Goal: Task Accomplishment & Management: Complete application form

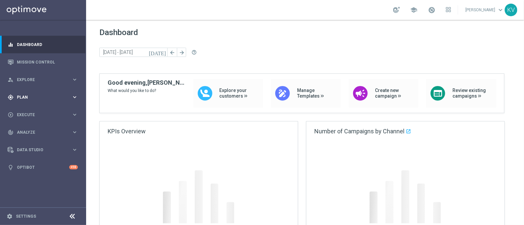
click at [62, 105] on div "gps_fixed Plan keyboard_arrow_right" at bounding box center [42, 97] width 85 height 18
click at [29, 133] on span "Templates" at bounding box center [41, 131] width 47 height 4
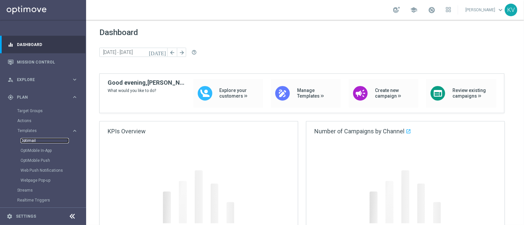
click at [29, 139] on link "Optimail" at bounding box center [45, 140] width 48 height 5
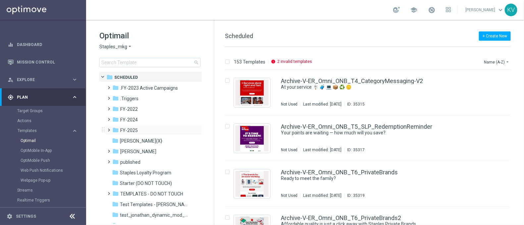
click at [109, 133] on span at bounding box center [109, 130] width 6 height 9
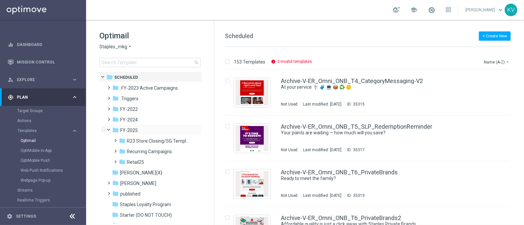
scroll to position [15, 0]
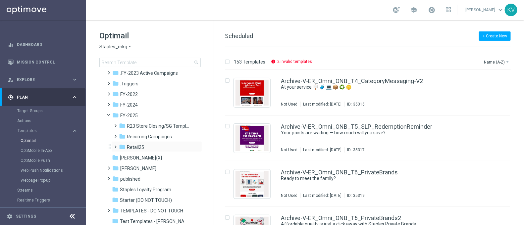
click at [115, 145] on span at bounding box center [114, 144] width 3 height 3
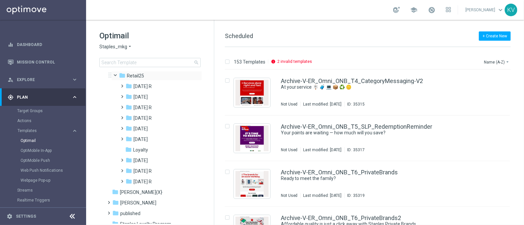
scroll to position [87, 0]
click at [120, 180] on span at bounding box center [121, 178] width 3 height 3
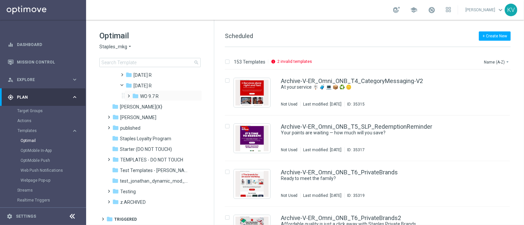
click at [127, 94] on span at bounding box center [127, 93] width 3 height 3
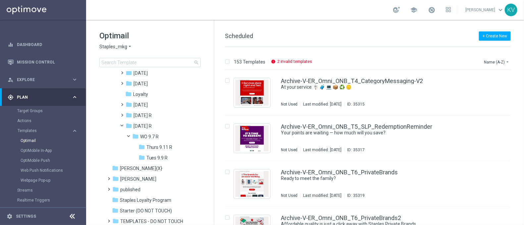
scroll to position [94, 0]
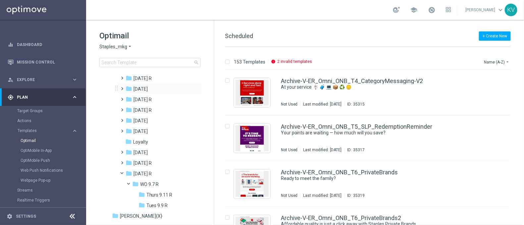
click at [124, 92] on span at bounding box center [123, 88] width 6 height 9
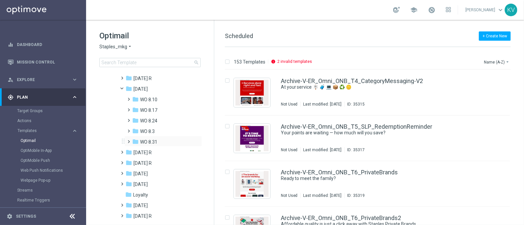
click at [129, 140] on span at bounding box center [127, 139] width 3 height 3
click at [154, 153] on span "Fri 9.5 R" at bounding box center [154, 153] width 16 height 6
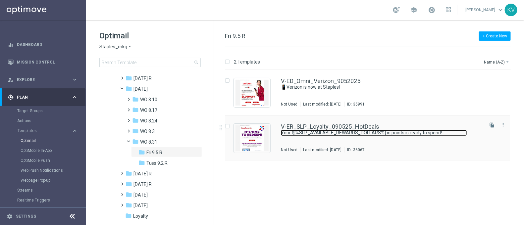
click at [318, 132] on link "Your $[%SLP_AVAILABLE_REWARDS_DOLLARS%] in points is ready to spend!" at bounding box center [374, 133] width 186 height 6
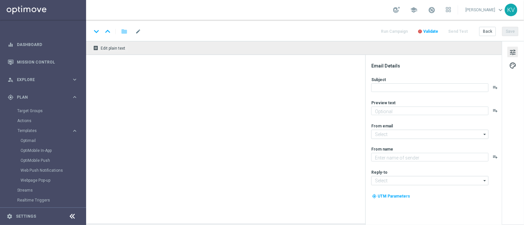
type textarea "Redeem now and save on these top deals."
type input "[EMAIL_ADDRESS][DOMAIN_NAME]"
type textarea "Staples"
type input "[EMAIL_ADDRESS][DOMAIN_NAME]"
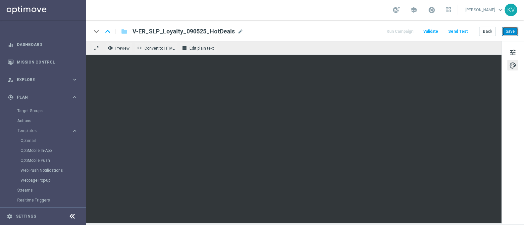
click at [517, 30] on button "Save" at bounding box center [510, 31] width 16 height 9
click at [512, 30] on button "Save" at bounding box center [510, 31] width 16 height 9
click at [514, 35] on button "Save" at bounding box center [510, 31] width 16 height 9
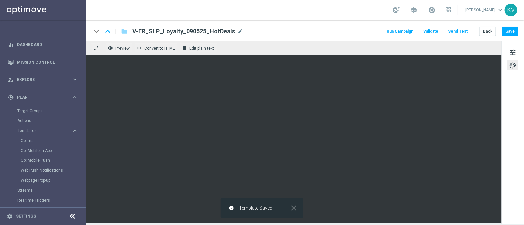
click at [463, 34] on button "Send Test" at bounding box center [458, 31] width 22 height 9
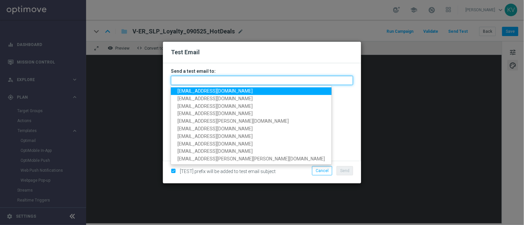
click at [260, 78] on input "text" at bounding box center [262, 80] width 182 height 9
paste input "[EMAIL_ADDRESS][DOMAIN_NAME]"
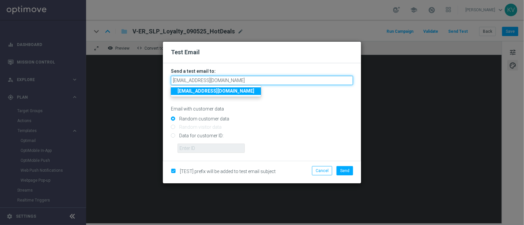
type input "[EMAIL_ADDRESS][DOMAIN_NAME]"
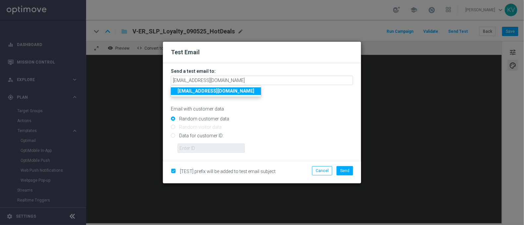
click at [205, 137] on input "Data for customer ID:" at bounding box center [262, 138] width 182 height 9
radio input "true"
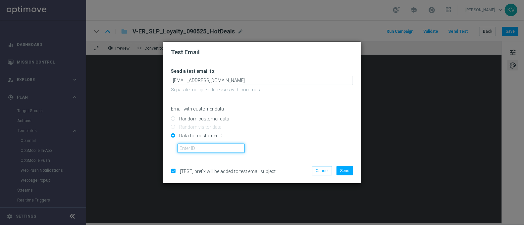
click at [207, 147] on input "text" at bounding box center [211, 148] width 67 height 9
paste input "10028019747"
type input "10028019747"
click at [343, 171] on span "Send" at bounding box center [344, 171] width 9 height 5
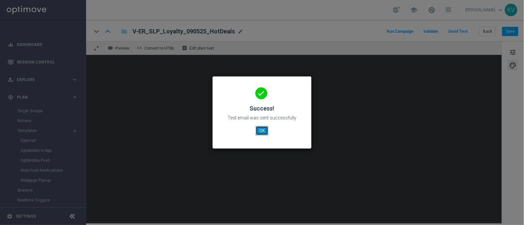
click at [263, 130] on button "OK" at bounding box center [262, 130] width 13 height 9
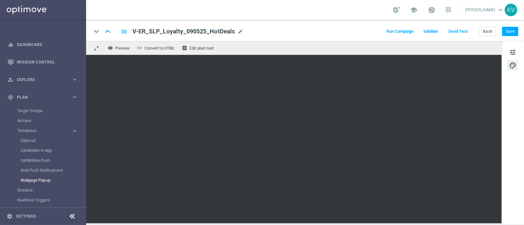
scroll to position [69, 0]
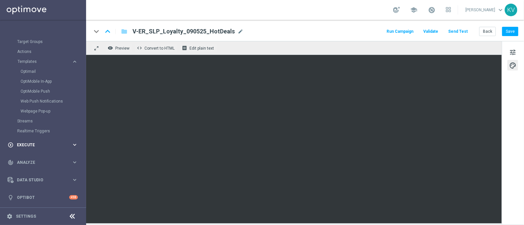
click at [27, 144] on span "Execute" at bounding box center [44, 145] width 55 height 4
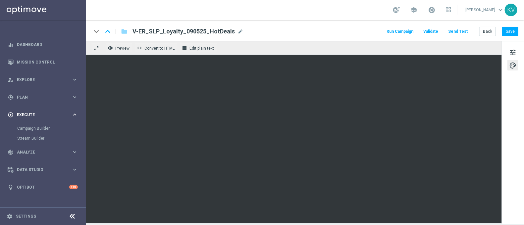
scroll to position [0, 0]
click at [34, 127] on link "Campaign Builder" at bounding box center [43, 128] width 52 height 5
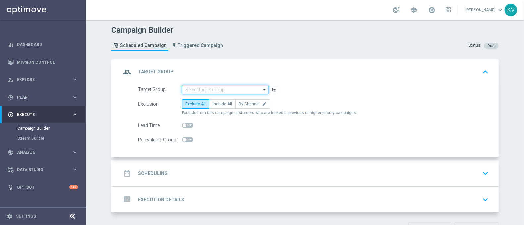
click at [202, 92] on input at bounding box center [225, 89] width 86 height 9
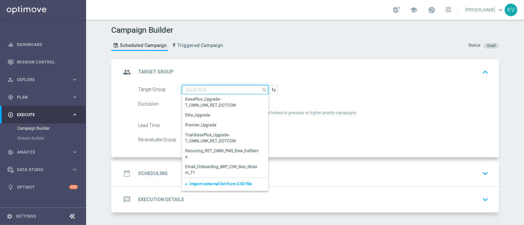
paste input "ED_OMNI_20250905_Verizon_BOS_PA_PHX"
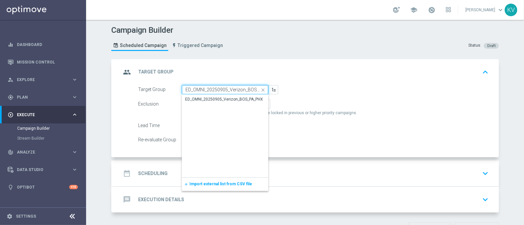
scroll to position [0, 12]
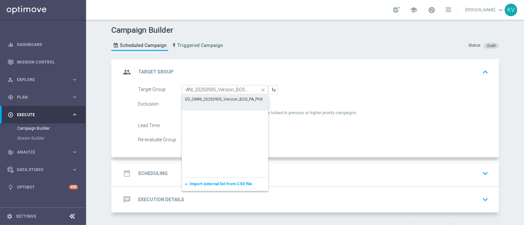
click at [214, 99] on div "ED_OMNI_20250905_Verizon_BOS_PA_PHX" at bounding box center [224, 99] width 78 height 6
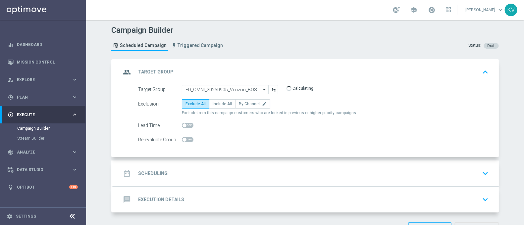
type input "ED_OMNI_20250905_Verizon_BOS_PA_PHX"
click at [238, 108] on label "By Channel edit" at bounding box center [252, 103] width 35 height 9
click at [239, 107] on input "By Channel edit" at bounding box center [241, 105] width 4 height 4
radio input "true"
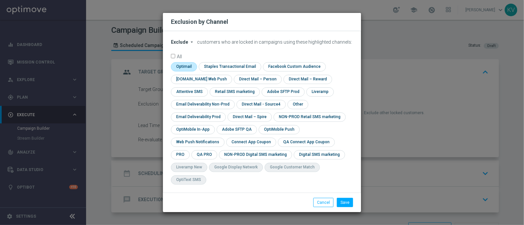
click at [184, 71] on input "checkbox" at bounding box center [183, 66] width 25 height 9
checkbox input "true"
click at [293, 109] on input "checkbox" at bounding box center [298, 104] width 20 height 9
checkbox input "true"
click at [350, 198] on button "Save" at bounding box center [345, 202] width 16 height 9
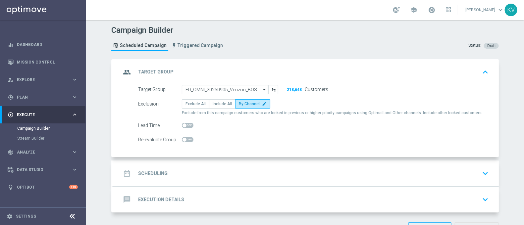
click at [299, 175] on div "date_range Scheduling keyboard_arrow_down" at bounding box center [306, 173] width 370 height 13
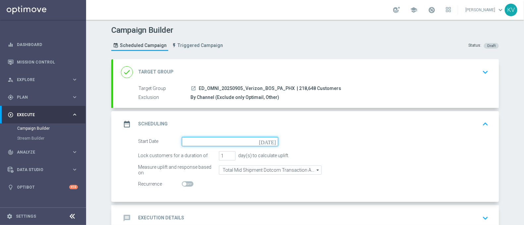
click at [213, 141] on input at bounding box center [230, 141] width 96 height 9
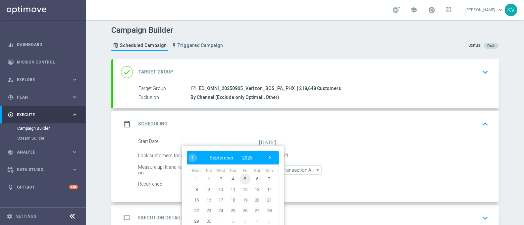
click at [243, 177] on span "5" at bounding box center [245, 179] width 11 height 11
type input "[DATE]"
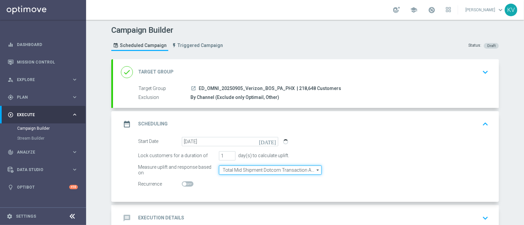
click at [258, 171] on input "Total Mid Shipment Dotcom Transaction Amount" at bounding box center [270, 170] width 103 height 9
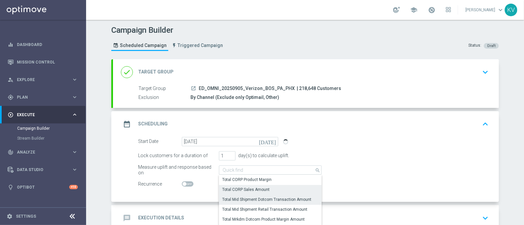
click at [267, 185] on div "Total CORP Sales Amount" at bounding box center [270, 189] width 103 height 9
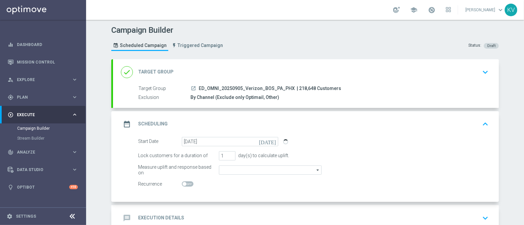
type input "Total CORP Sales Amount"
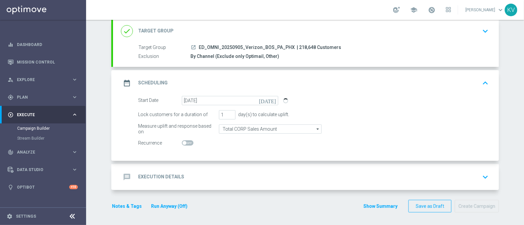
click at [243, 178] on div "message Execution Details keyboard_arrow_down" at bounding box center [306, 177] width 370 height 13
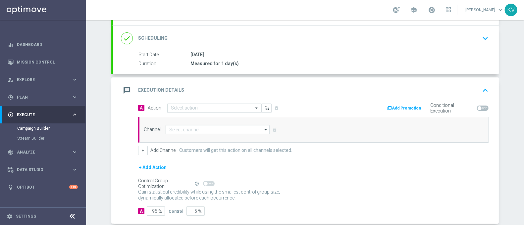
scroll to position [83, 0]
click at [209, 109] on input "text" at bounding box center [208, 108] width 74 height 6
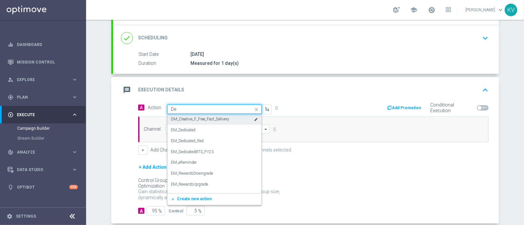
type input "Ded"
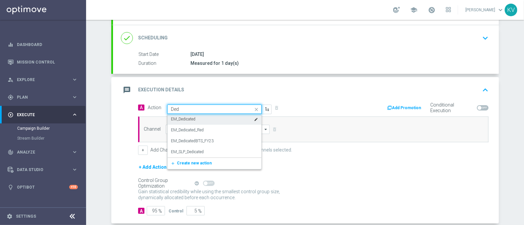
click at [204, 114] on div "EM_Dedicated edit" at bounding box center [214, 119] width 87 height 11
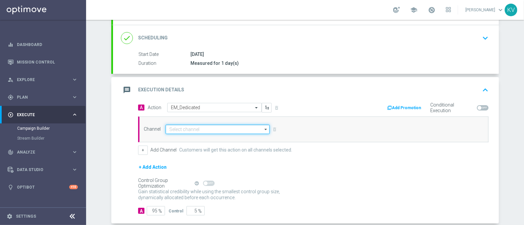
click at [196, 130] on input at bounding box center [218, 129] width 104 height 9
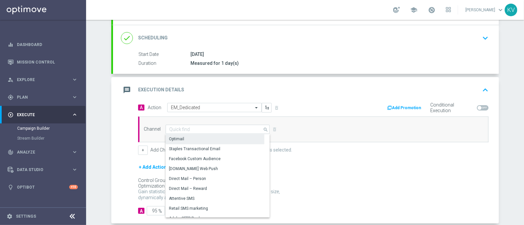
click at [196, 141] on div "Optimail" at bounding box center [215, 139] width 99 height 9
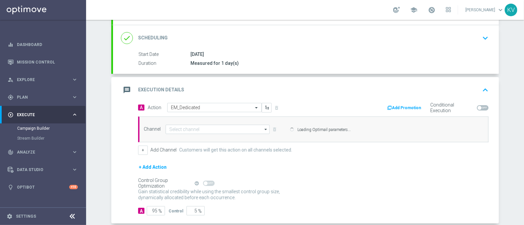
type input "Optimail"
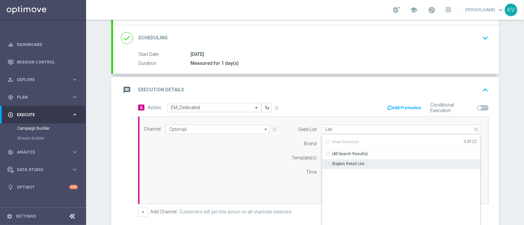
click at [358, 159] on div "Staples Retail Lite" at bounding box center [401, 163] width 159 height 9
click at [245, 160] on div "Channel Optimail Optimail arrow_drop_down Drag here to set row groups Drag here…" at bounding box center [312, 160] width 347 height 71
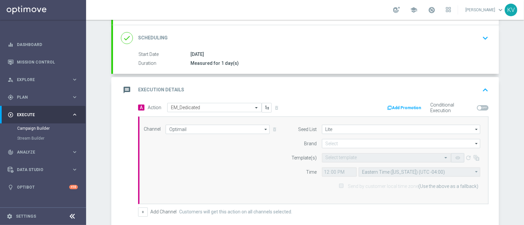
type input "Staples Retail Lite"
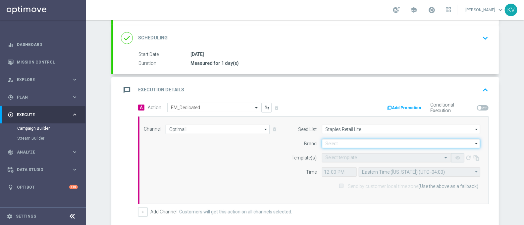
click at [335, 144] on input at bounding box center [401, 143] width 158 height 9
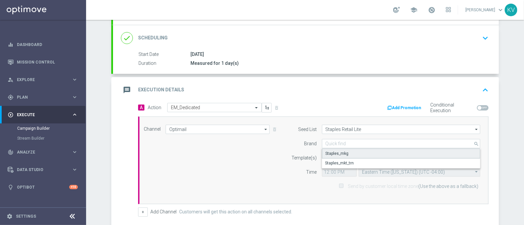
click at [348, 150] on div "Staples_mkg" at bounding box center [401, 154] width 159 height 10
type input "Staples_mkg"
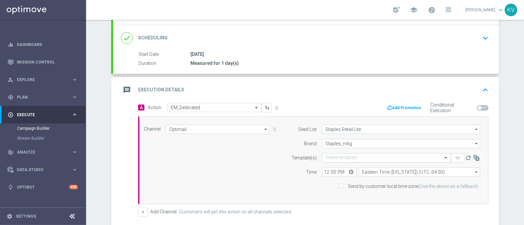
click at [338, 156] on input "text" at bounding box center [380, 158] width 109 height 6
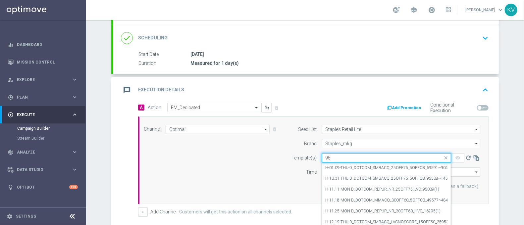
type input "9"
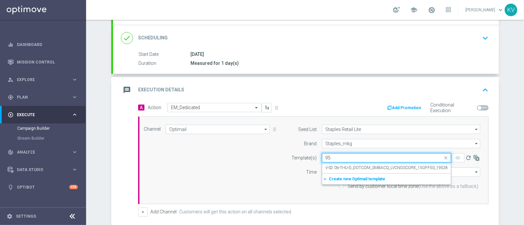
type input "9"
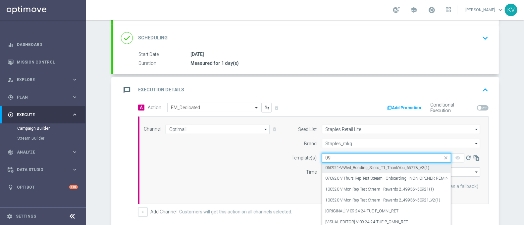
type input "0"
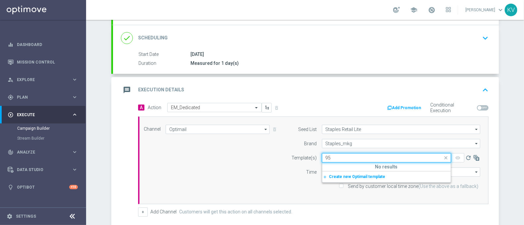
type input "9"
click at [380, 165] on div "V-ED_Omni_Verizon_9052025" at bounding box center [387, 168] width 122 height 11
type input "905202"
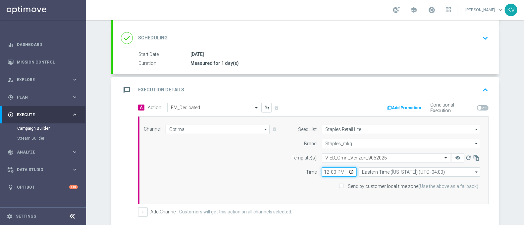
click at [322, 173] on input "12:00" at bounding box center [339, 172] width 35 height 9
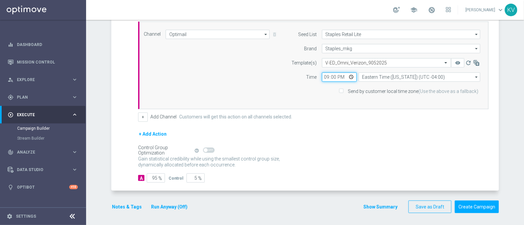
click at [339, 74] on input "21:00" at bounding box center [339, 77] width 35 height 9
type input "09:00"
click at [336, 89] on div "Send by customer local time zone (Use the above as a fallback)" at bounding box center [384, 91] width 202 height 9
click at [339, 90] on input "Send by customer local time zone (Use the above as a fallback)" at bounding box center [341, 92] width 4 height 4
checkbox input "true"
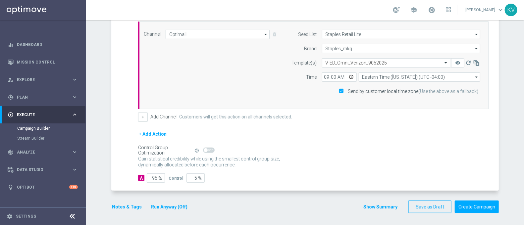
click at [111, 207] on button "Notes & Tags" at bounding box center [126, 207] width 31 height 8
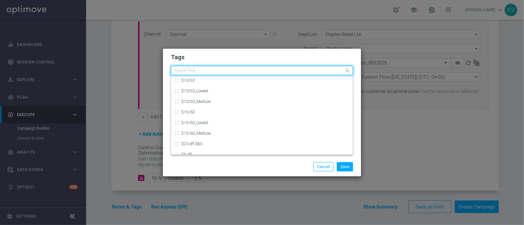
click at [212, 67] on div "Quick find" at bounding box center [257, 71] width 173 height 8
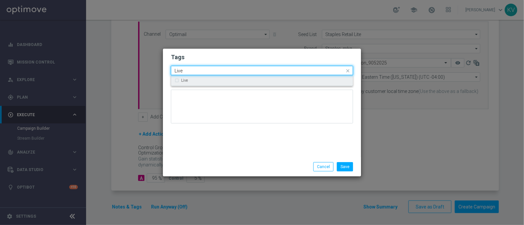
click at [203, 75] on div "Live" at bounding box center [262, 80] width 175 height 11
type input "Live"
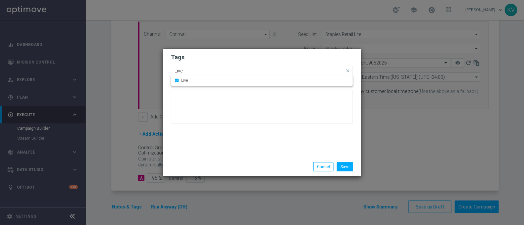
click at [199, 71] on input "Live" at bounding box center [260, 71] width 170 height 6
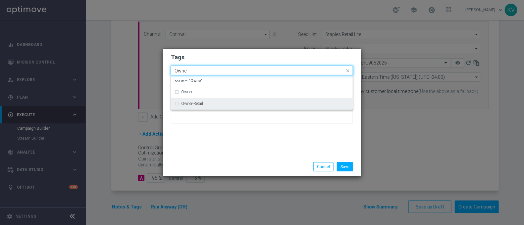
click at [198, 102] on label "Owner-Retail" at bounding box center [192, 104] width 22 height 4
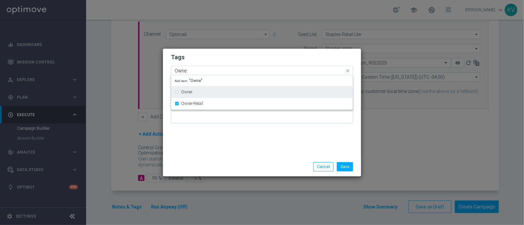
click at [197, 67] on div "Quick find × Live × Owner-Retail Owne" at bounding box center [257, 71] width 173 height 8
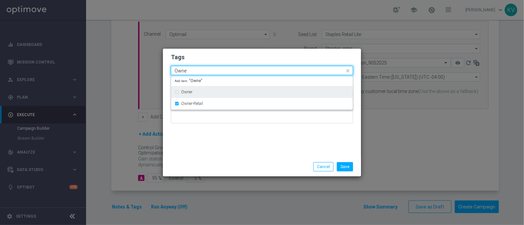
click at [197, 67] on div "Quick find × Live × Owner-Retail Owne" at bounding box center [257, 71] width 173 height 8
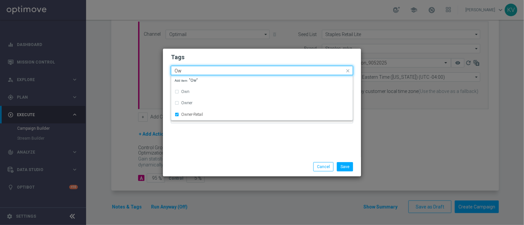
type input "O"
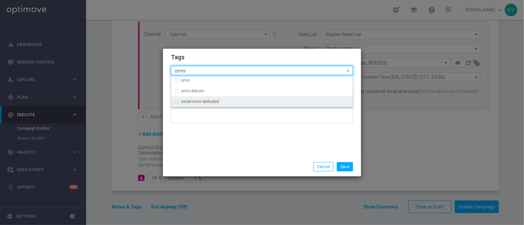
click at [212, 103] on label "owner-omni-dedicated" at bounding box center [200, 102] width 38 height 4
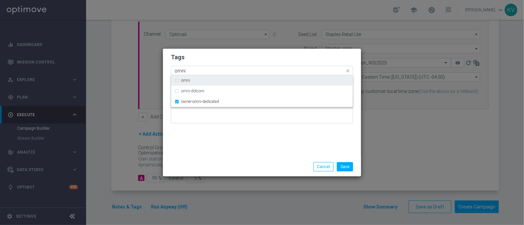
click at [190, 67] on div "Quick find × Live × Owner-Retail × owner-omni-dedicated omni" at bounding box center [257, 71] width 173 height 8
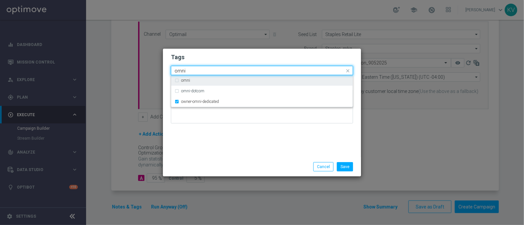
click at [190, 67] on div "Quick find × Live × Owner-Retail × owner-omni-dedicated omni" at bounding box center [257, 71] width 173 height 8
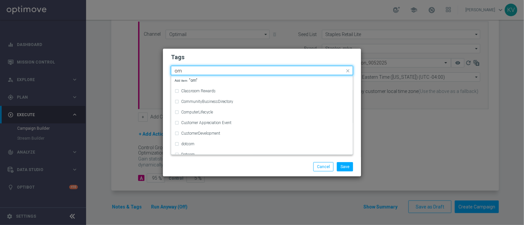
type input "o"
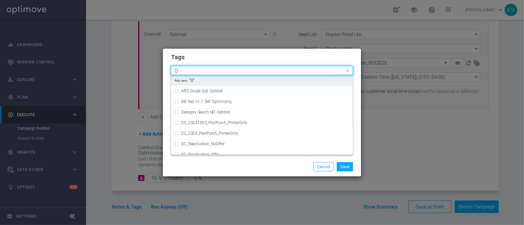
type input "Ow"
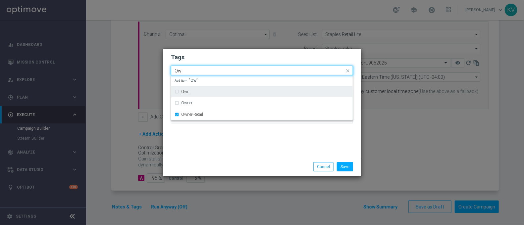
click at [232, 176] on div "Save Cancel" at bounding box center [262, 166] width 198 height 19
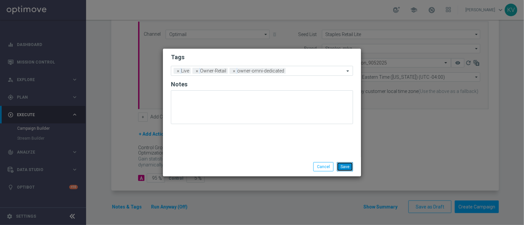
click at [347, 169] on button "Save" at bounding box center [345, 166] width 16 height 9
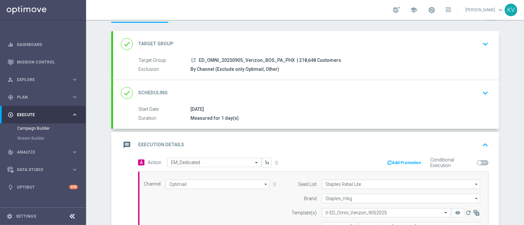
scroll to position [33, 0]
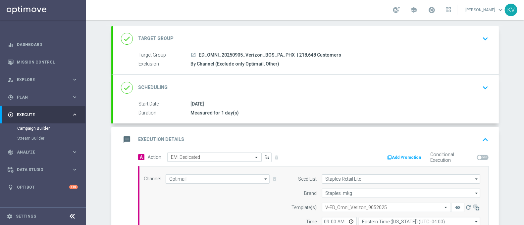
click at [103, 173] on div "Campaign Builder Scheduled Campaign Triggered Campaign Status: Draft done Targe…" at bounding box center [305, 122] width 438 height 205
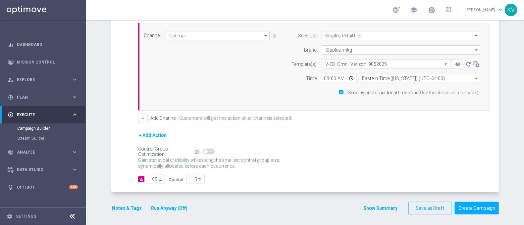
scroll to position [178, 0]
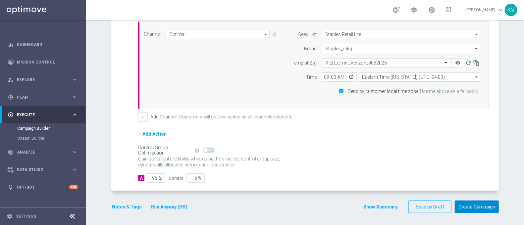
click at [468, 205] on button "Create Campaign" at bounding box center [477, 207] width 44 height 13
